Goal: Check status: Check status

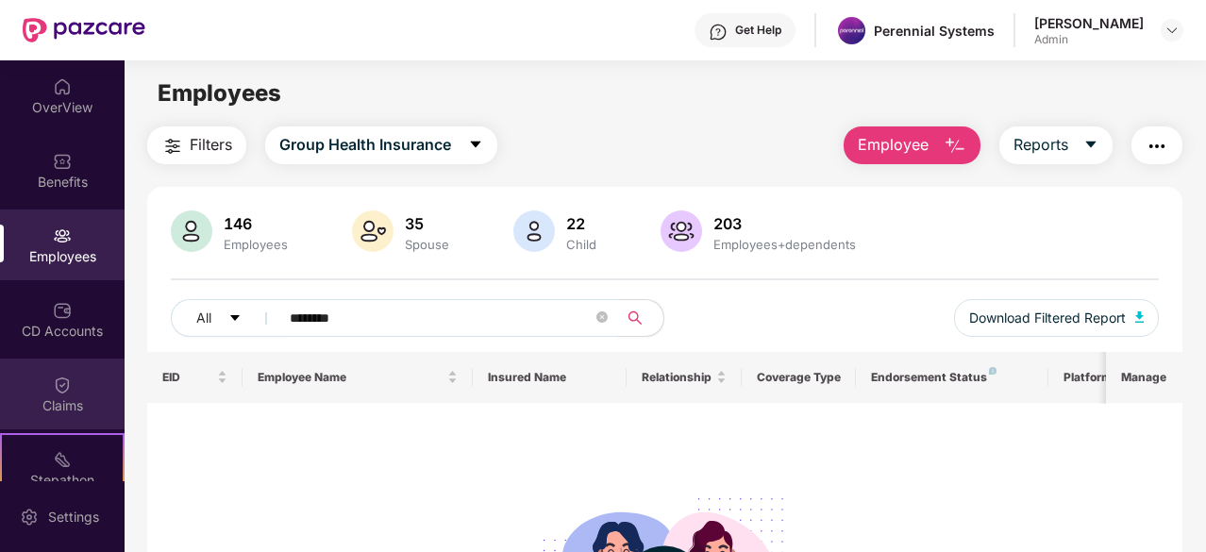
click at [85, 416] on div "Claims" at bounding box center [62, 394] width 125 height 71
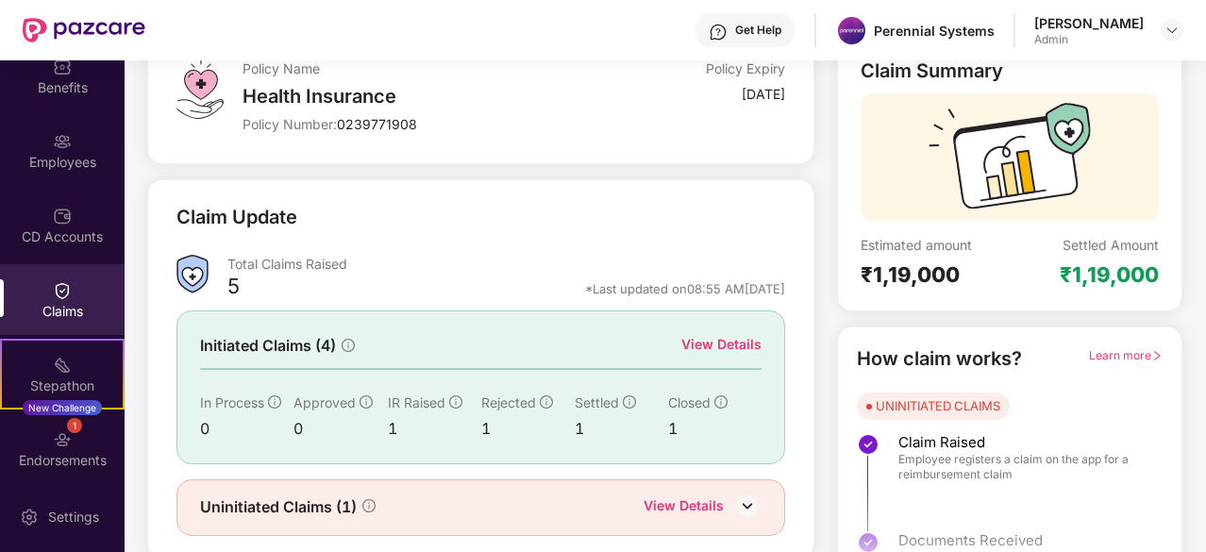
scroll to position [185, 0]
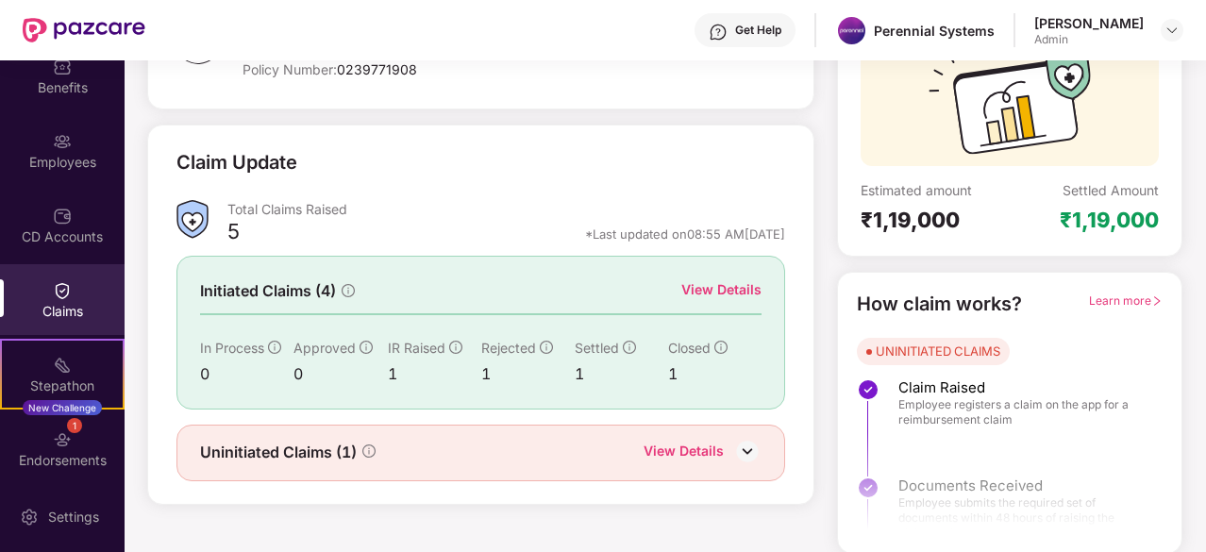
click at [677, 441] on div "View Details" at bounding box center [683, 453] width 80 height 25
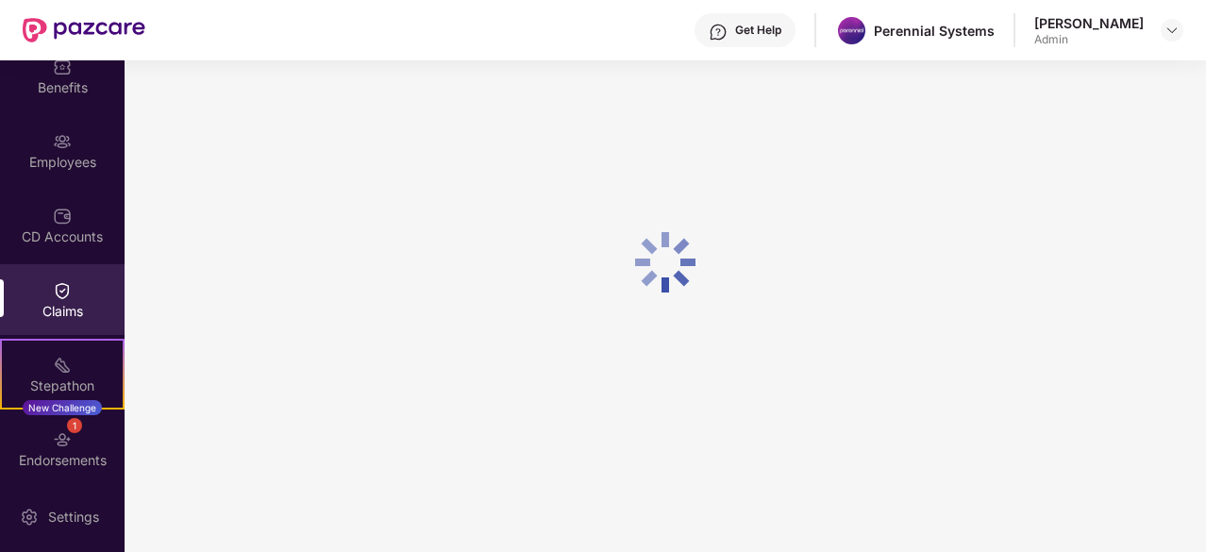
scroll to position [60, 0]
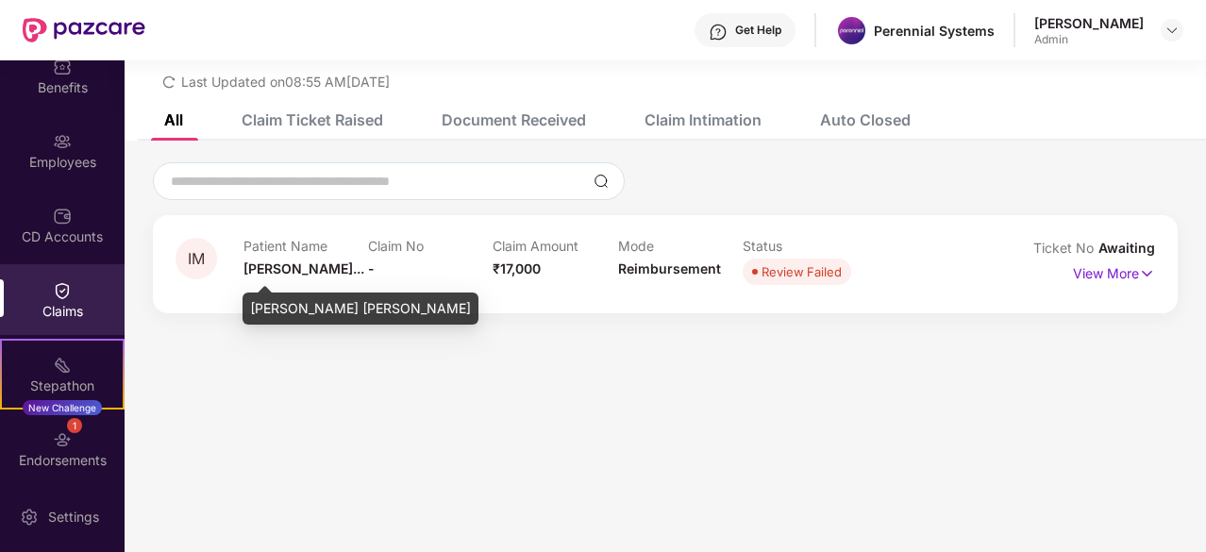
click at [279, 267] on span "[PERSON_NAME]..." at bounding box center [303, 268] width 121 height 16
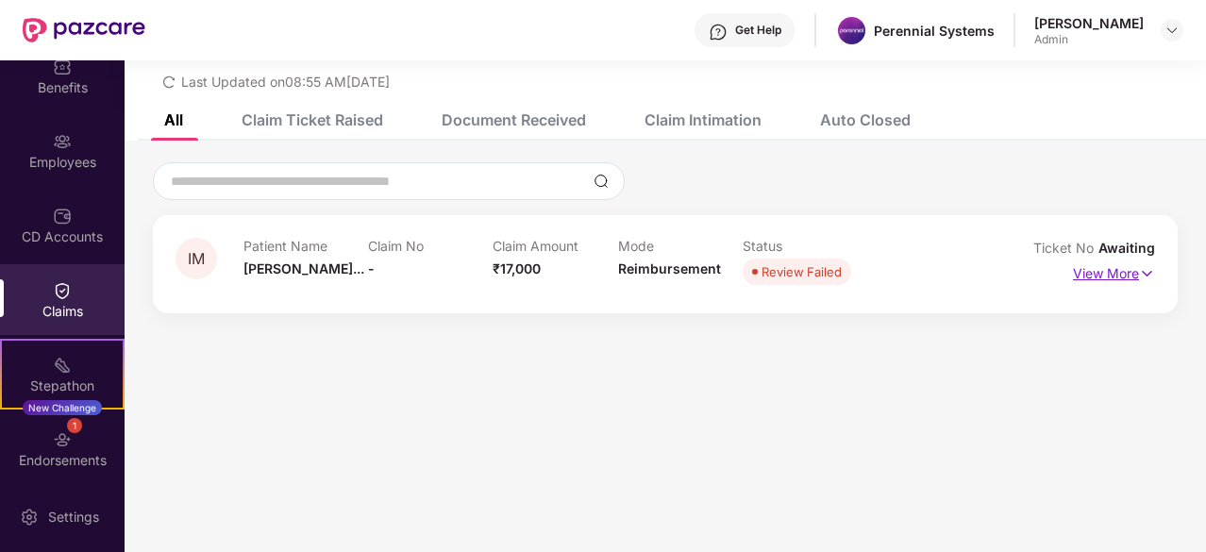
click at [1094, 274] on p "View More" at bounding box center [1114, 271] width 82 height 25
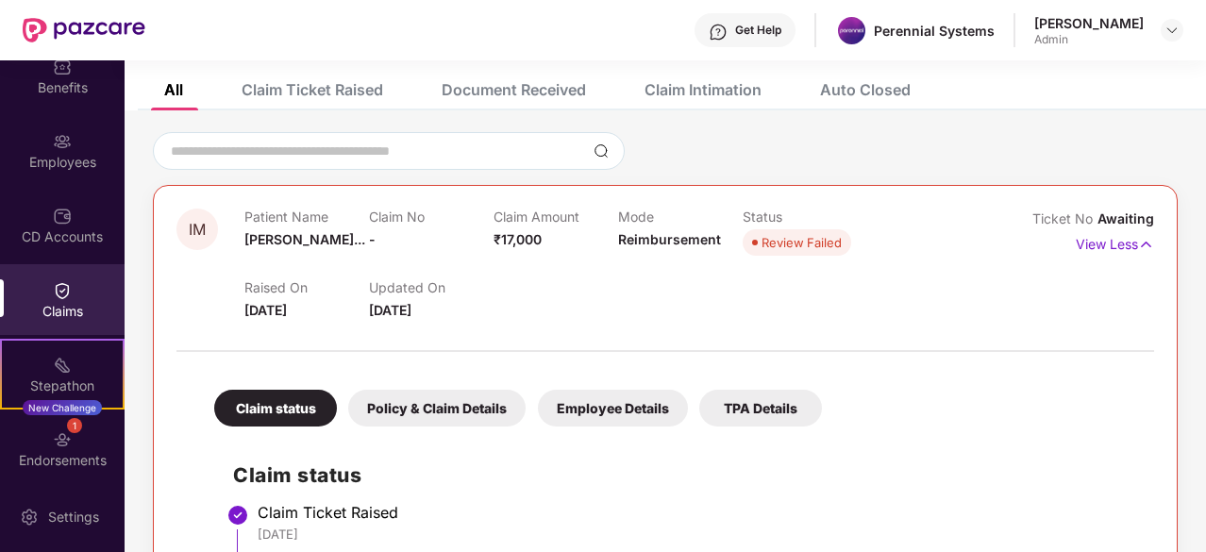
scroll to position [0, 0]
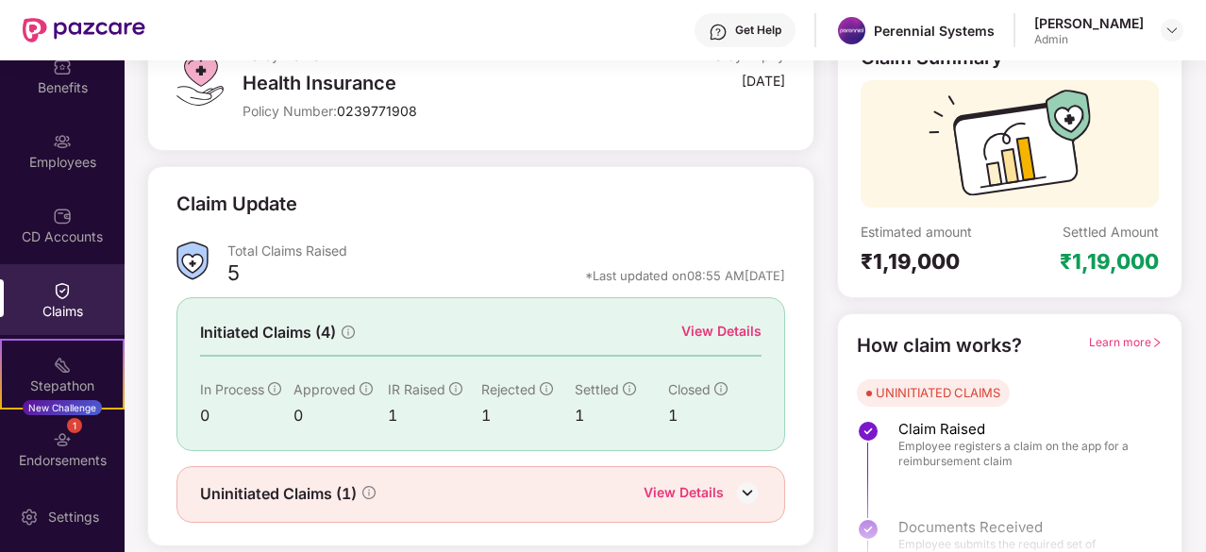
scroll to position [185, 0]
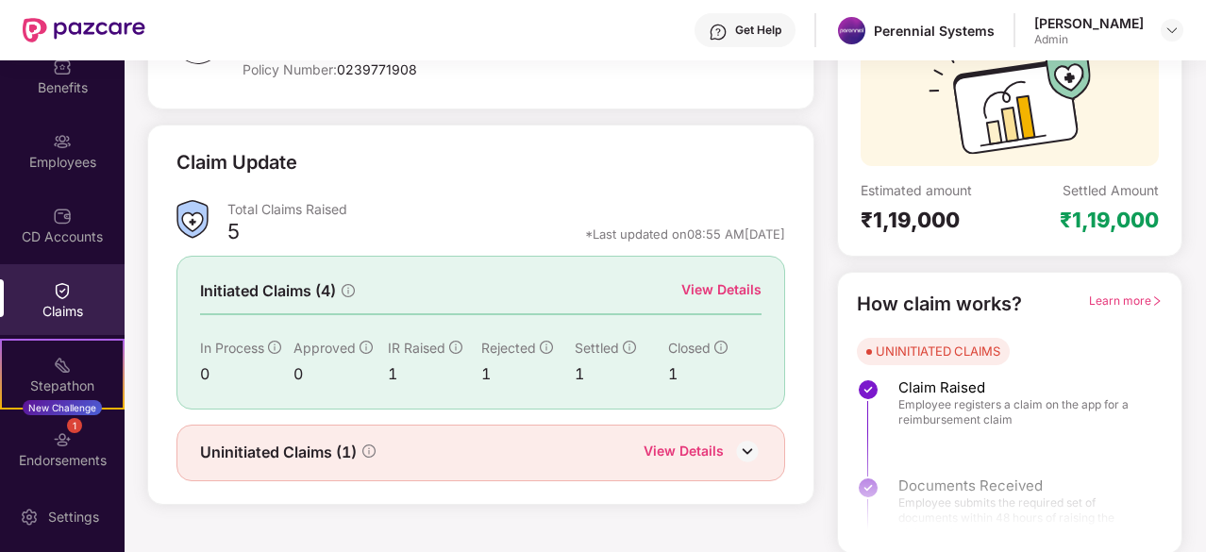
click at [695, 441] on div "View Details" at bounding box center [683, 453] width 80 height 25
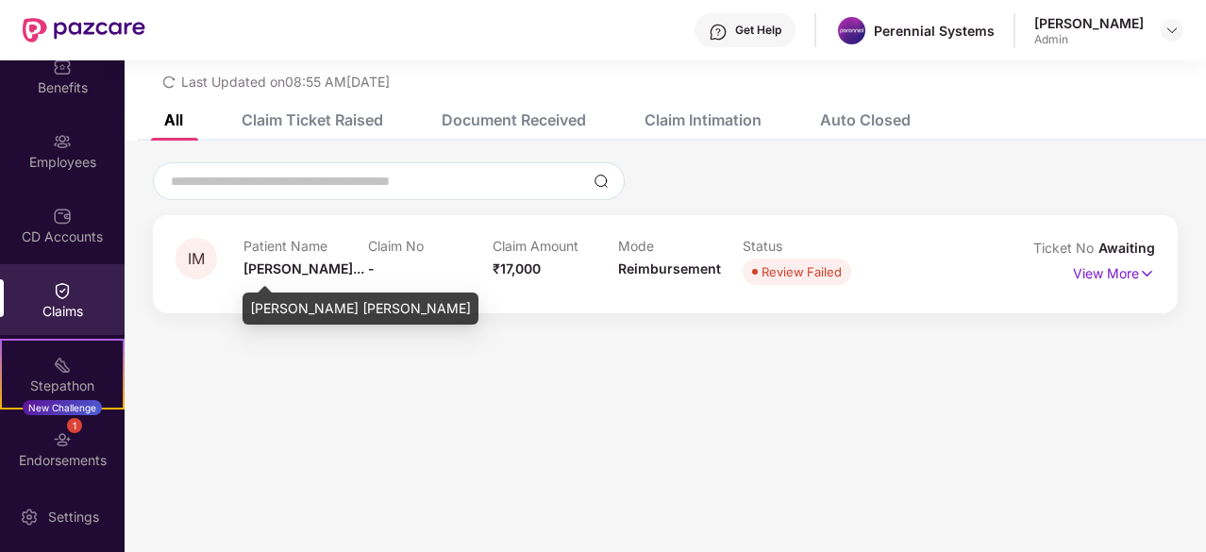
click at [326, 265] on span "[PERSON_NAME]..." at bounding box center [303, 268] width 121 height 16
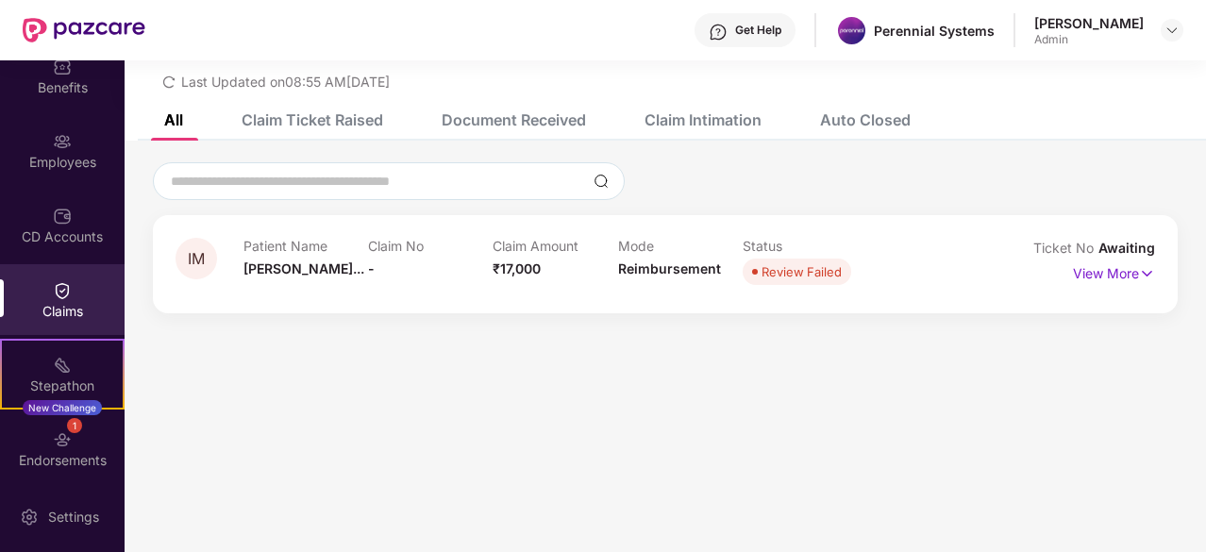
click at [69, 291] on div "Claims" at bounding box center [62, 299] width 125 height 71
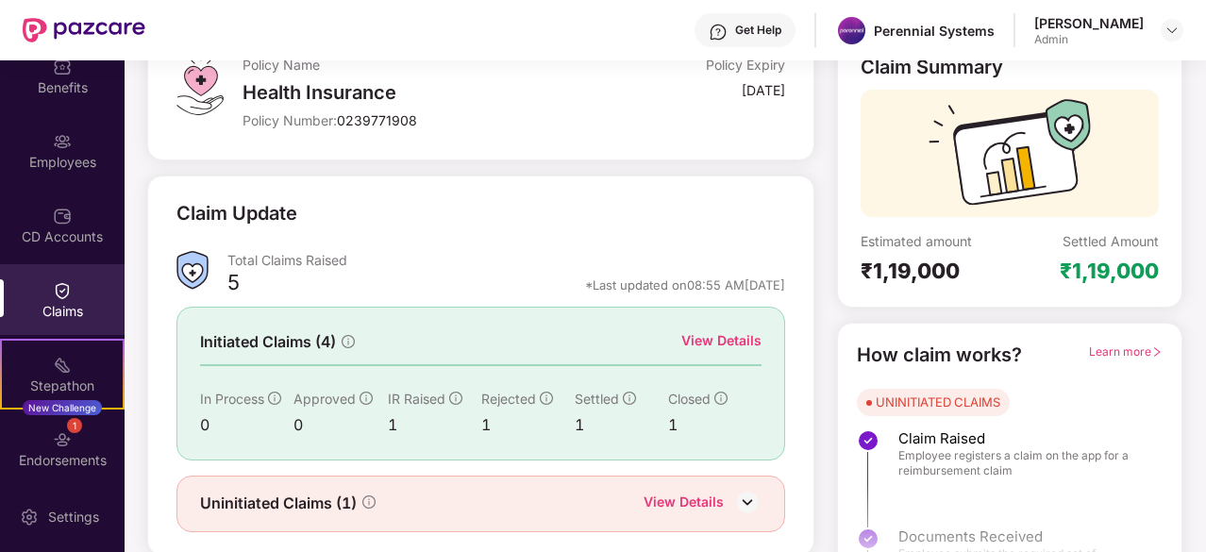
scroll to position [185, 0]
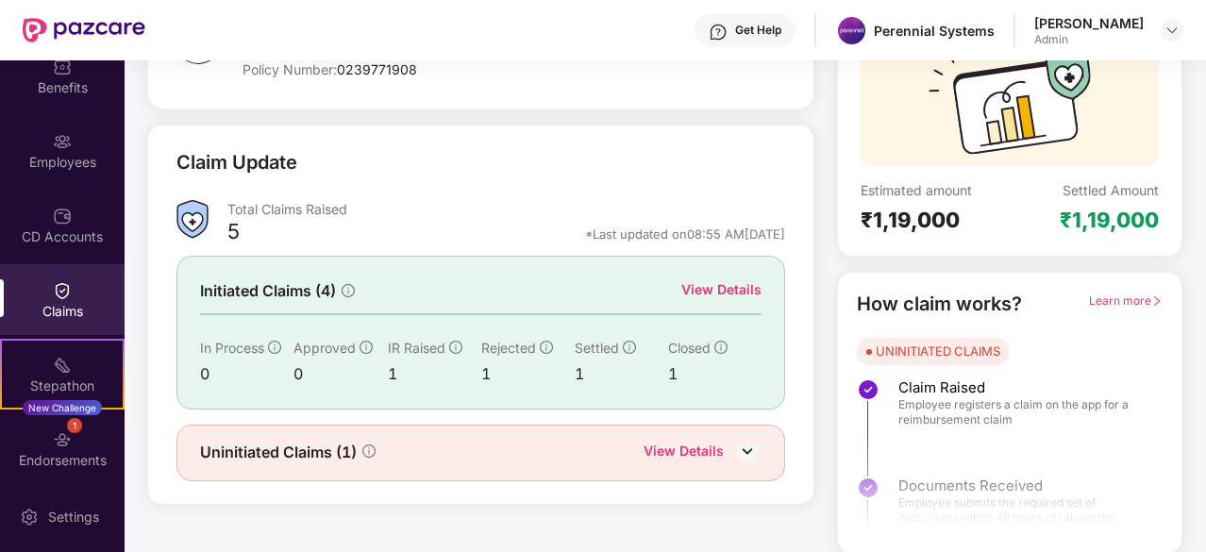
click at [673, 375] on div "1" at bounding box center [714, 374] width 93 height 24
click at [731, 296] on div "View Details" at bounding box center [721, 289] width 80 height 21
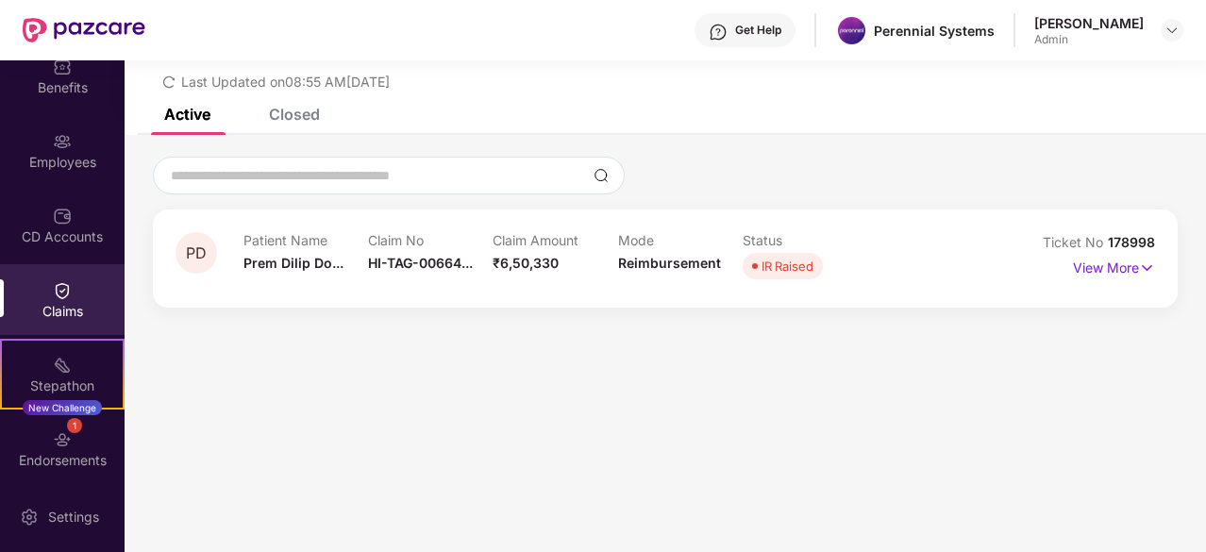
scroll to position [60, 0]
click at [1101, 265] on p "View More" at bounding box center [1114, 265] width 82 height 25
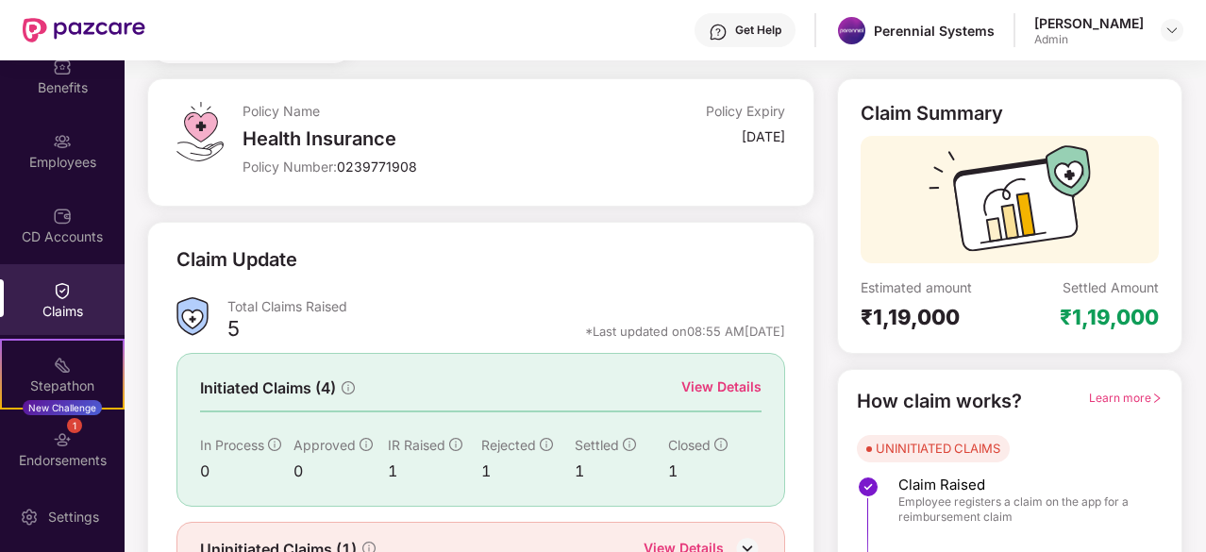
scroll to position [0, 0]
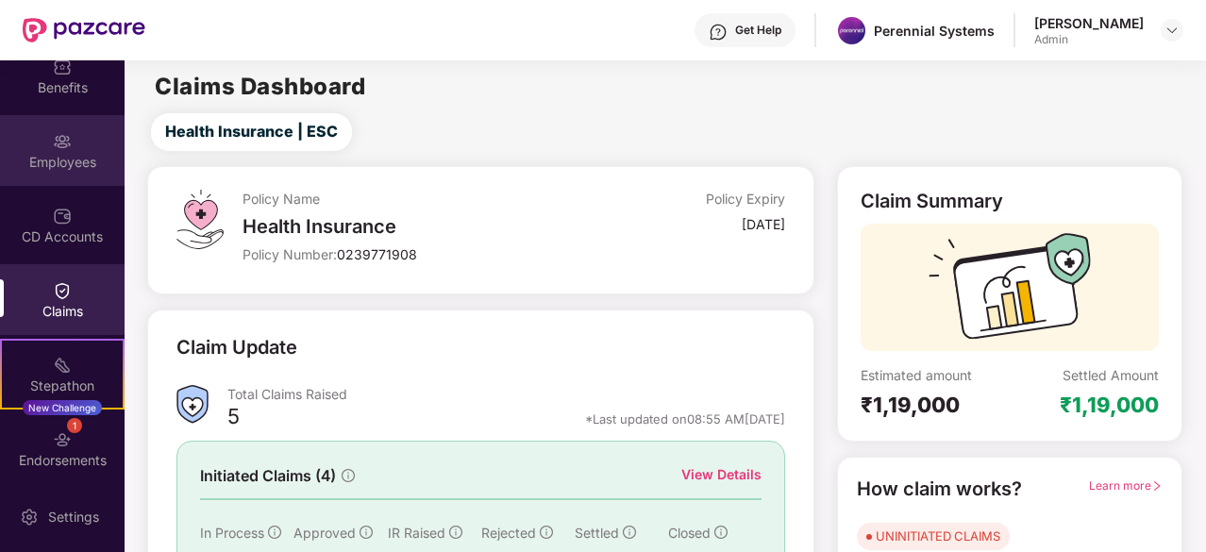
click at [68, 159] on div "Employees" at bounding box center [62, 162] width 125 height 19
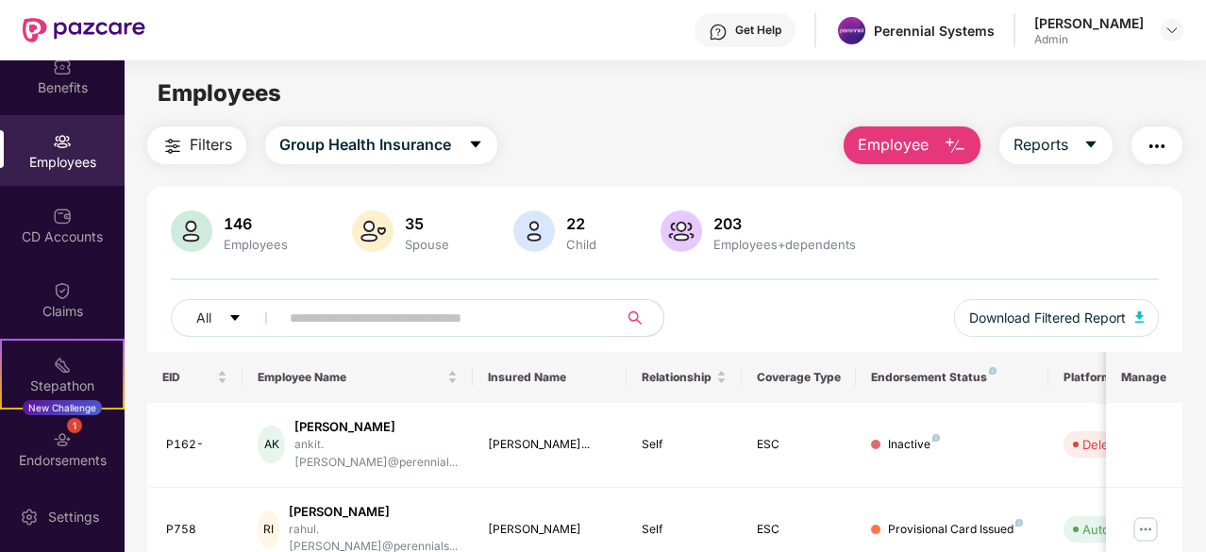
click at [512, 307] on input "text" at bounding box center [441, 318] width 303 height 28
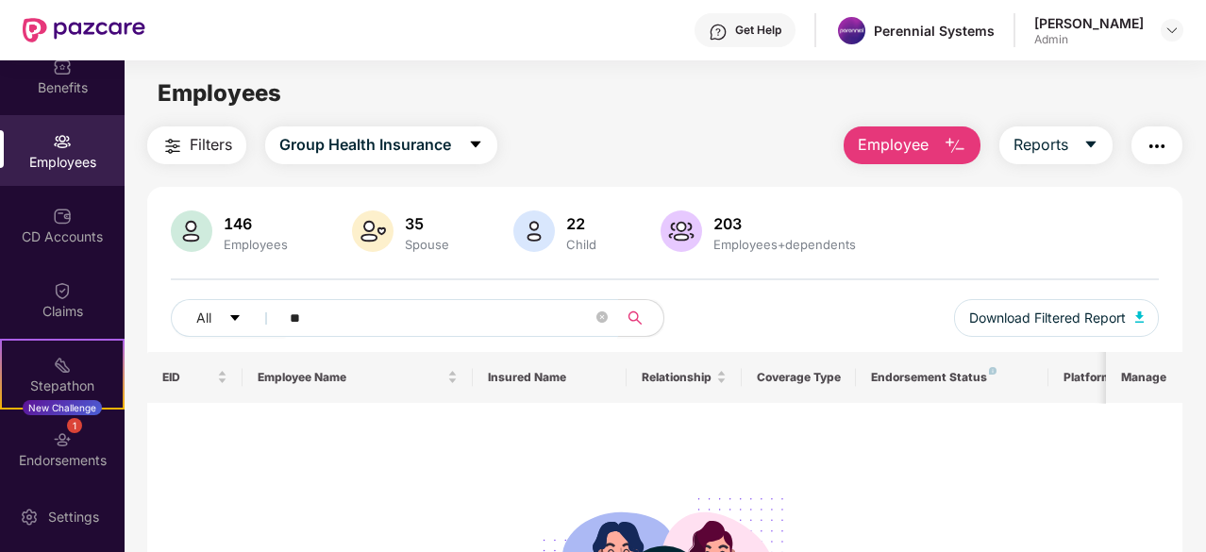
type input "*"
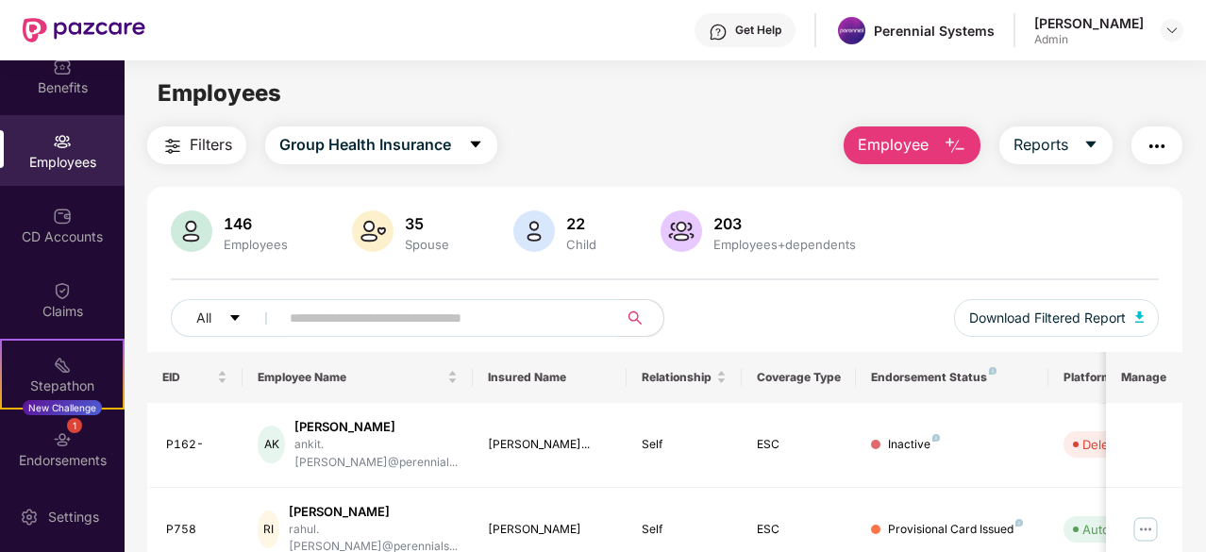
click at [426, 319] on input "text" at bounding box center [441, 318] width 303 height 28
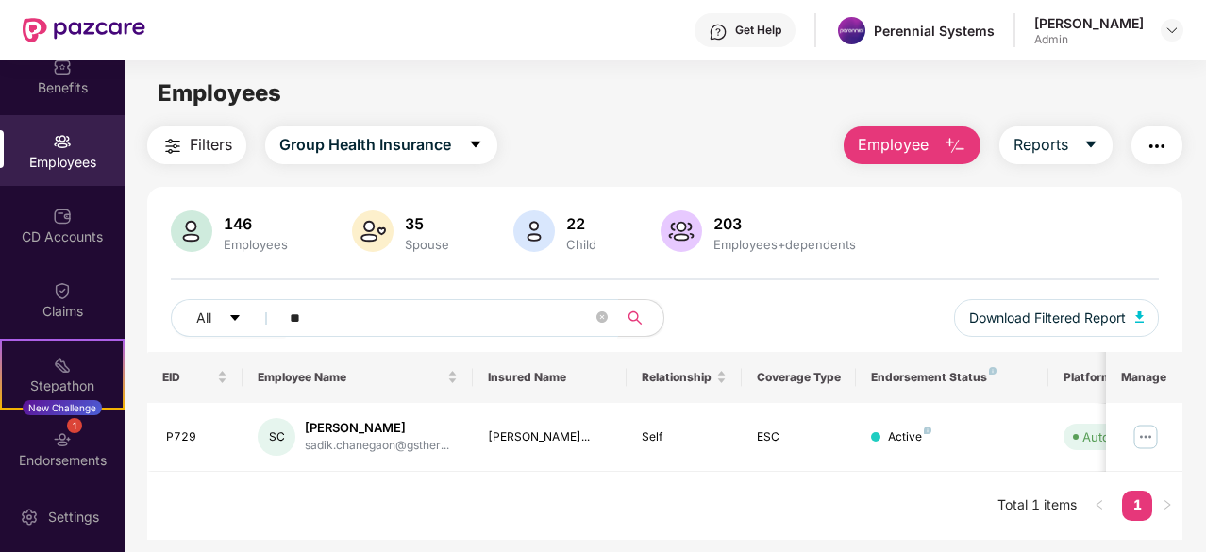
type input "*"
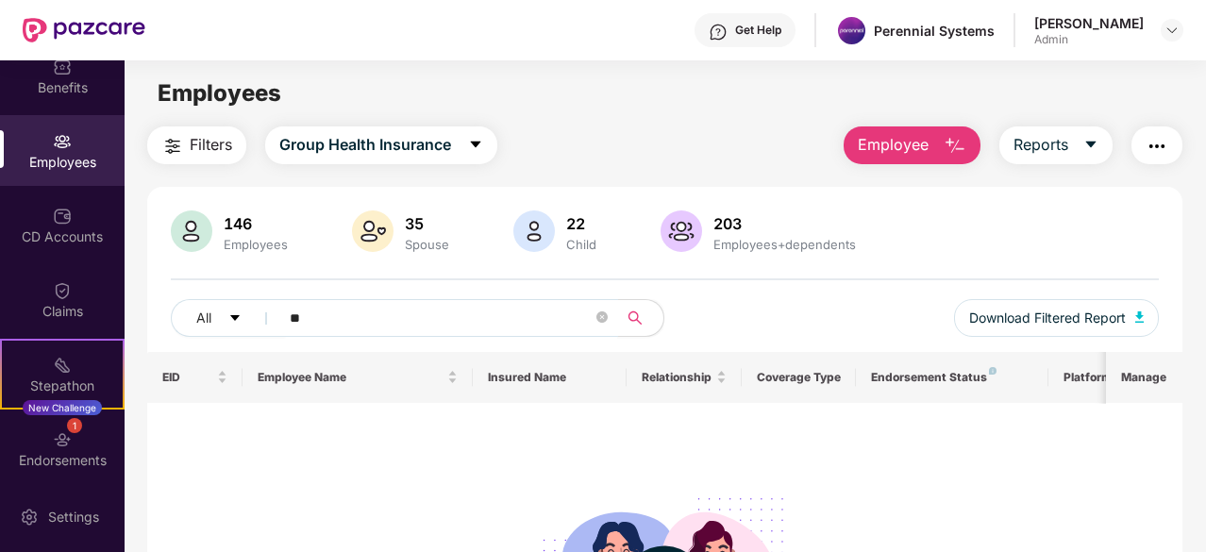
type input "*"
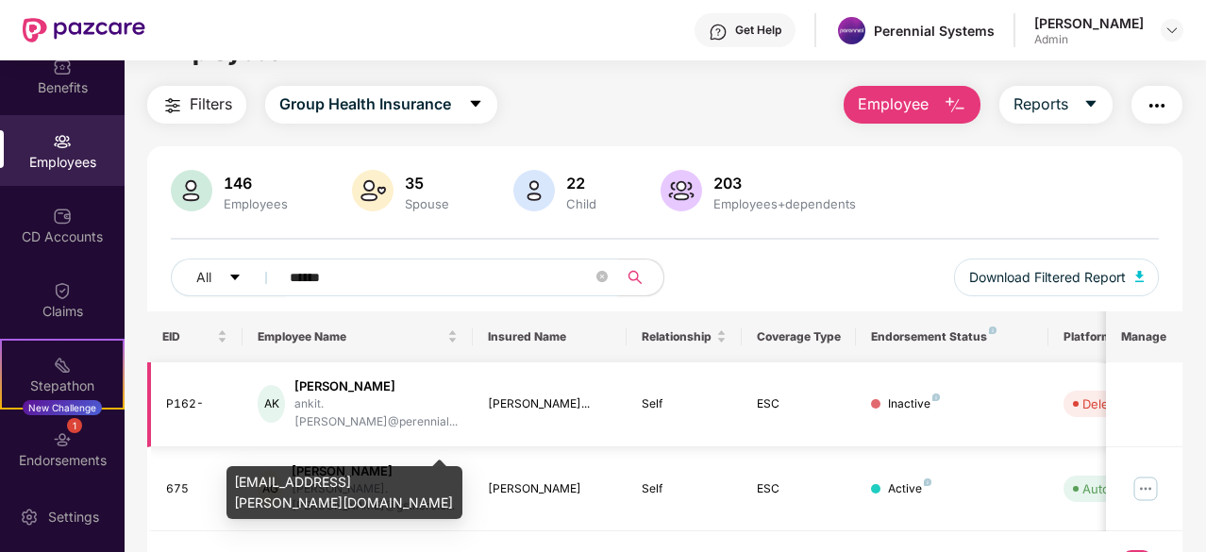
scroll to position [60, 0]
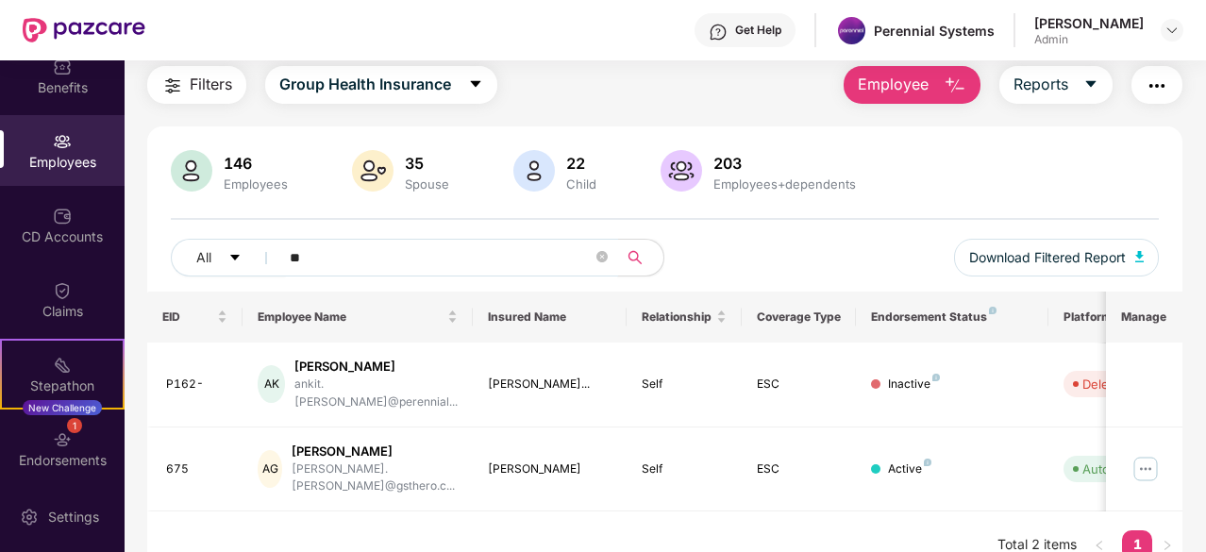
type input "*"
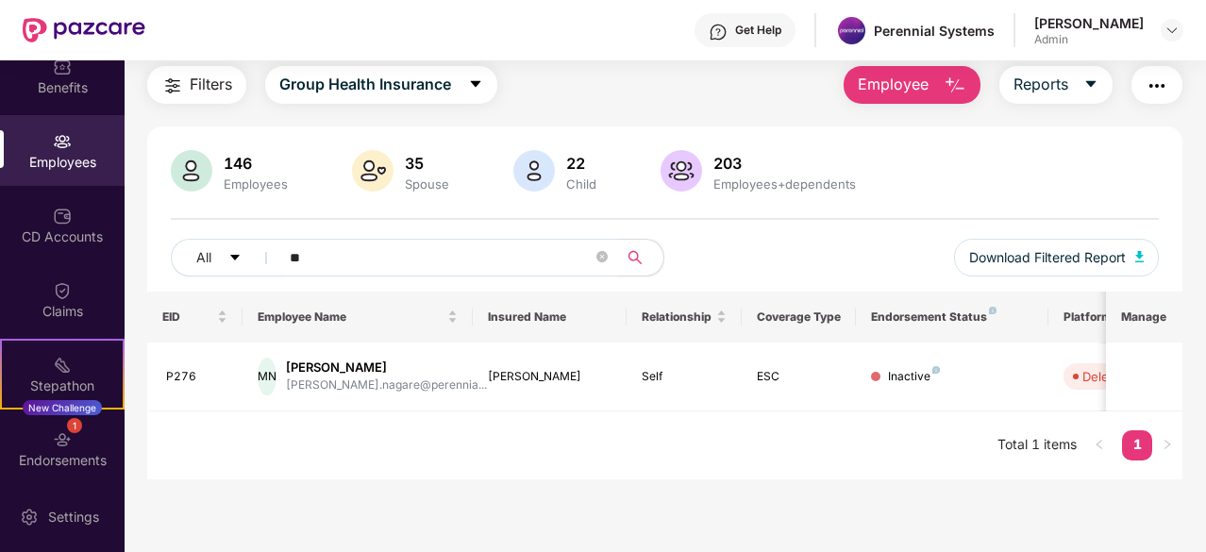
type input "*"
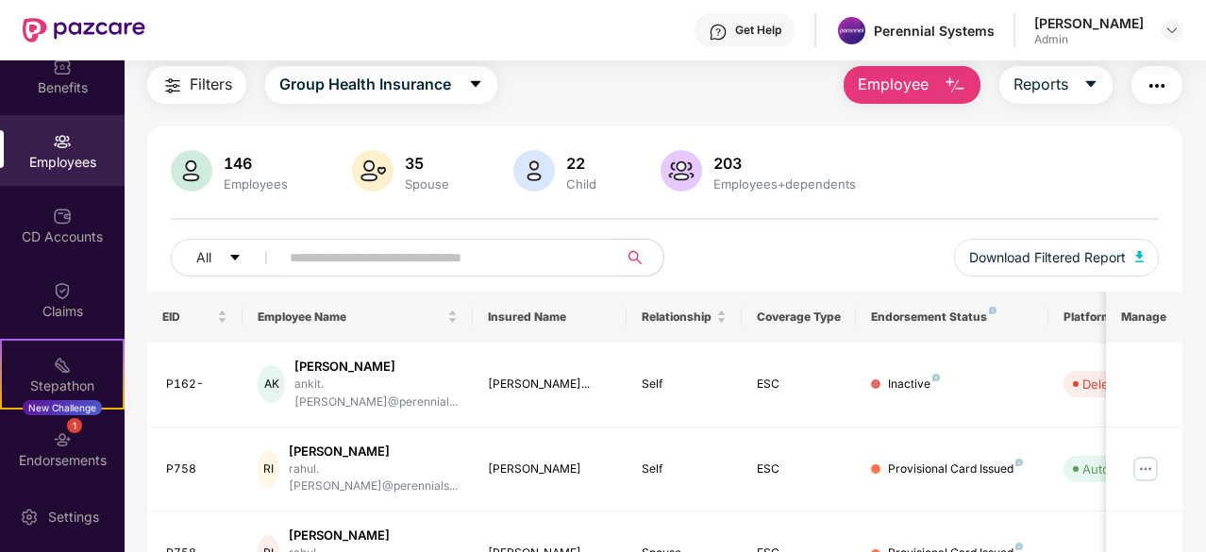
paste input "****"
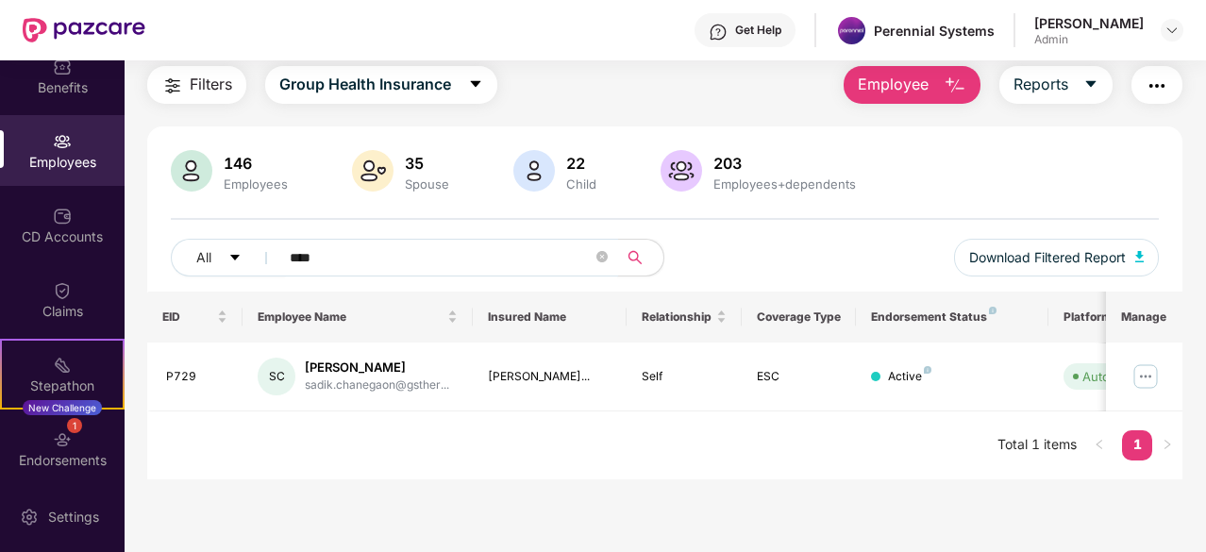
type input "****"
